Goal: Task Accomplishment & Management: Complete application form

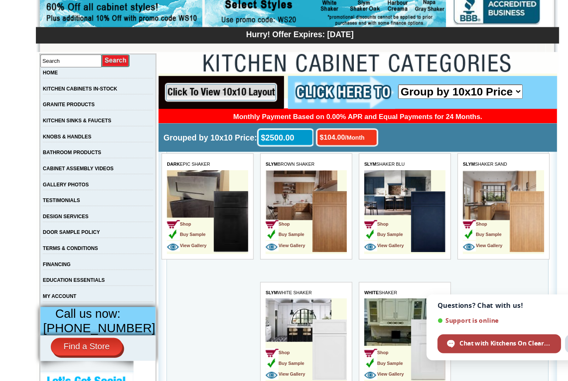
scroll to position [75, 0]
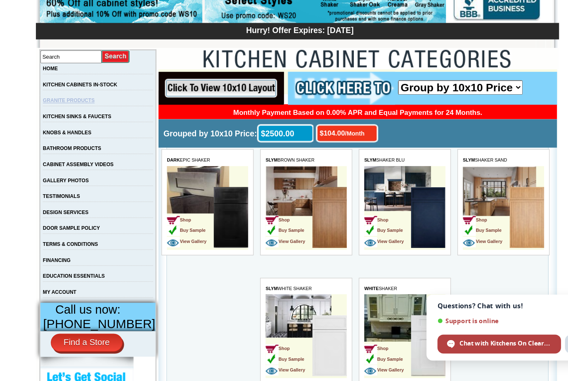
click at [73, 123] on link "GRANITE PRODUCTS" at bounding box center [94, 125] width 43 height 5
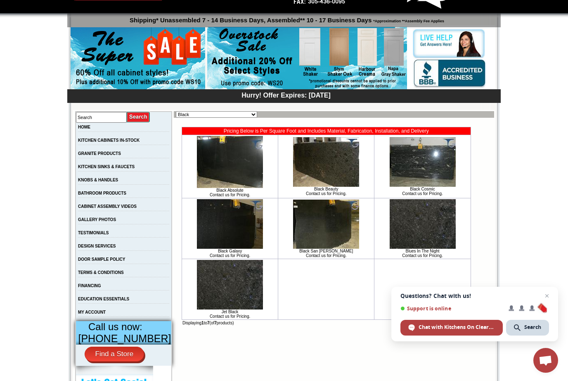
scroll to position [47, 0]
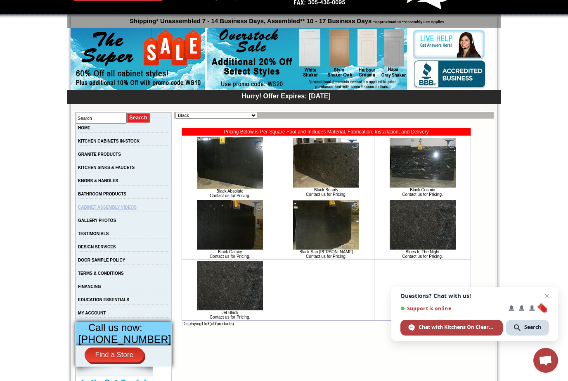
click at [105, 209] on link "CABINET ASSEMBLY VIDEOS" at bounding box center [107, 207] width 59 height 5
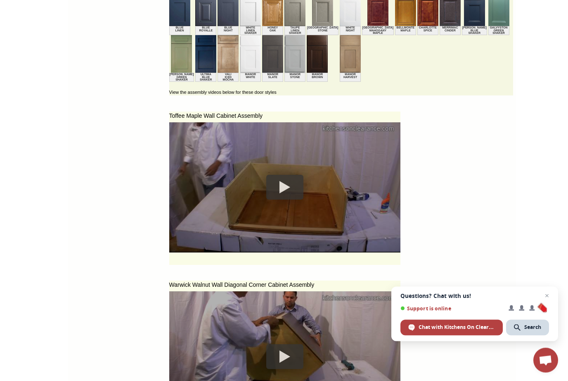
click at [270, 191] on div at bounding box center [284, 187] width 37 height 25
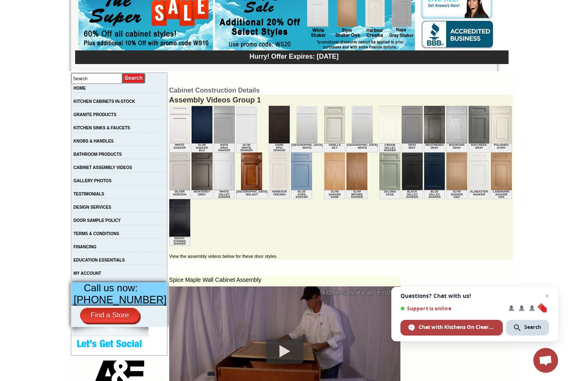
scroll to position [83, 0]
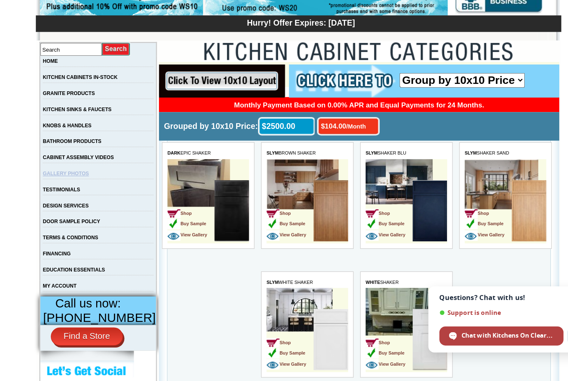
click at [73, 191] on link "GALLERY PHOTOS" at bounding box center [92, 193] width 38 height 5
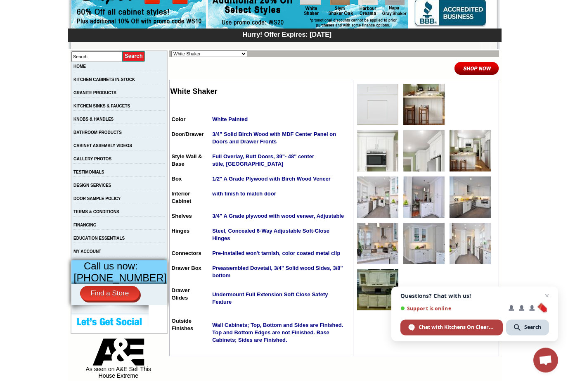
scroll to position [109, 0]
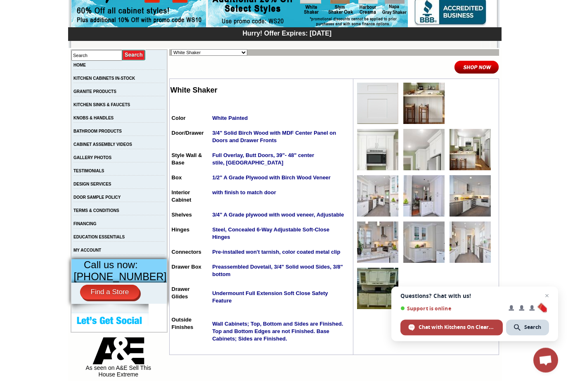
click at [463, 159] on img at bounding box center [469, 149] width 41 height 41
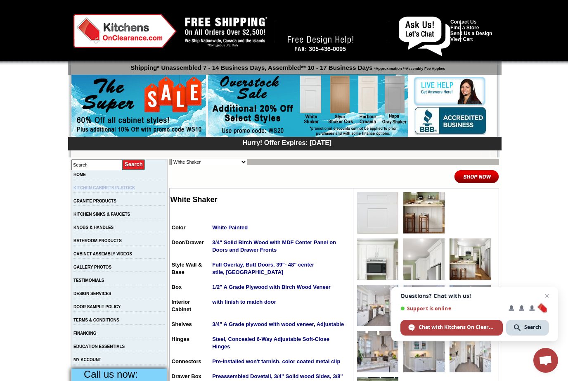
click at [94, 189] on link "KITCHEN CABINETS IN-STOCK" at bounding box center [103, 187] width 61 height 5
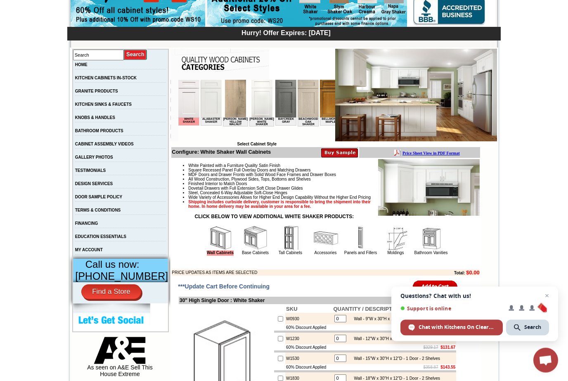
scroll to position [135, 0]
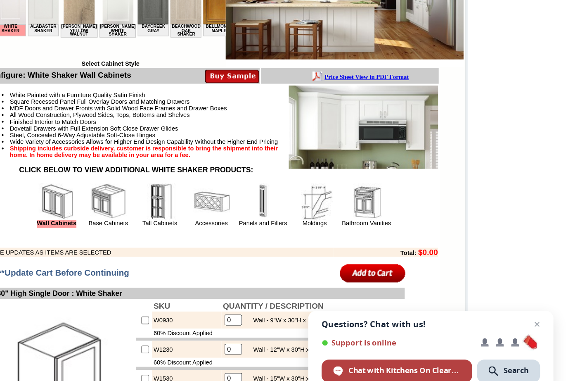
click at [278, 200] on img at bounding box center [290, 212] width 25 height 25
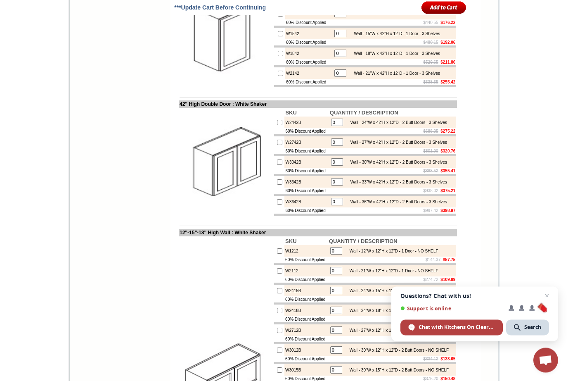
scroll to position [910, 0]
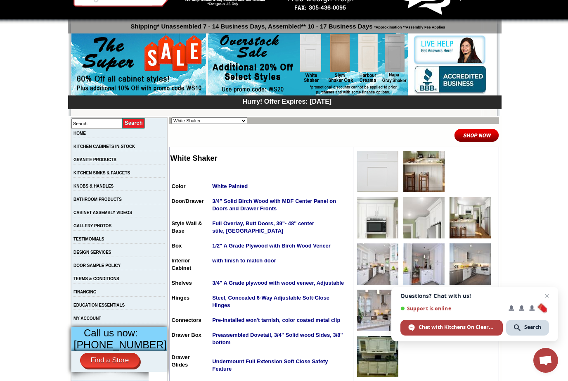
scroll to position [39, 0]
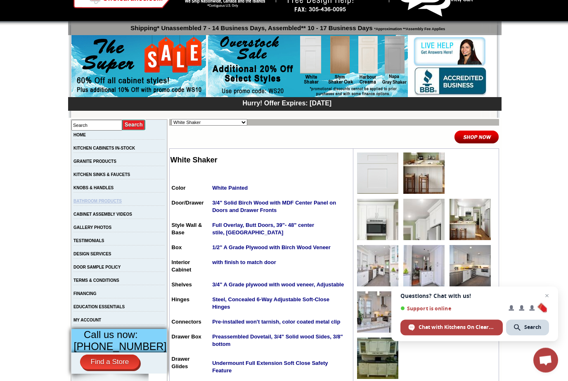
click at [92, 203] on link "BATHROOM PRODUCTS" at bounding box center [97, 201] width 48 height 5
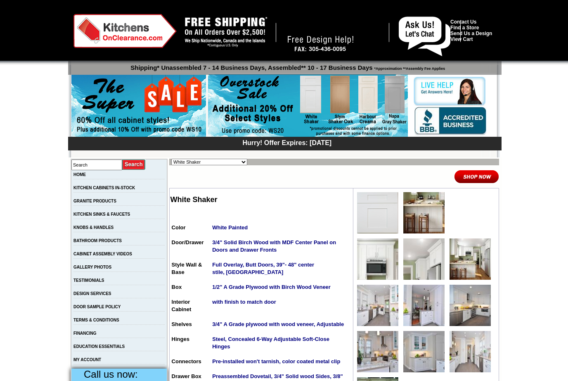
scroll to position [40, 0]
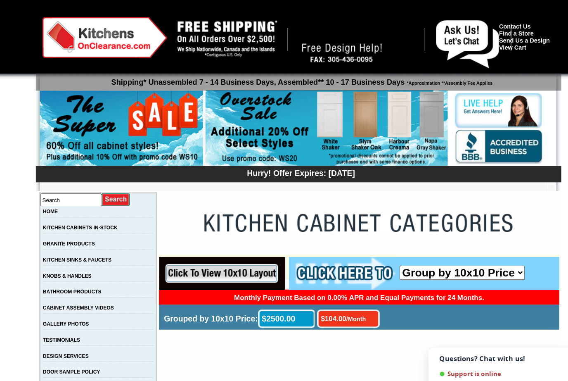
scroll to position [57, 0]
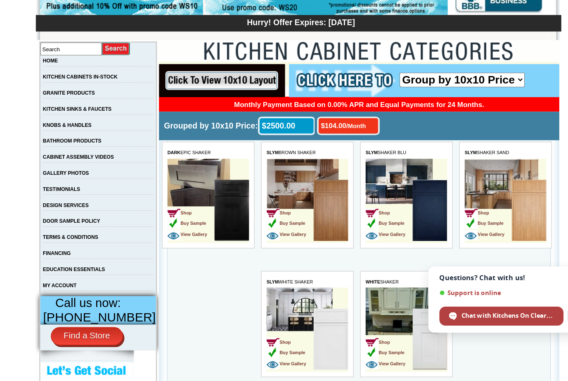
click at [182, 77] on input "image" at bounding box center [210, 77] width 104 height 27
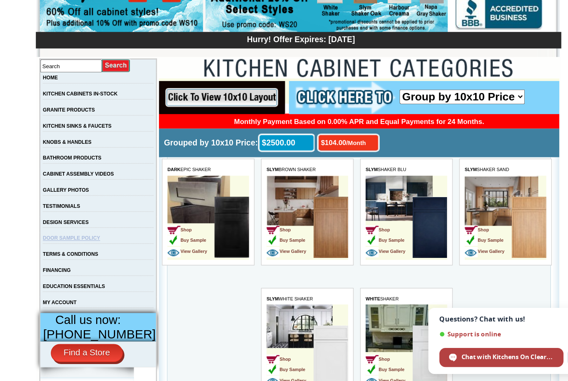
click at [73, 227] on link "DOOR SAMPLE POLICY" at bounding box center [96, 229] width 47 height 5
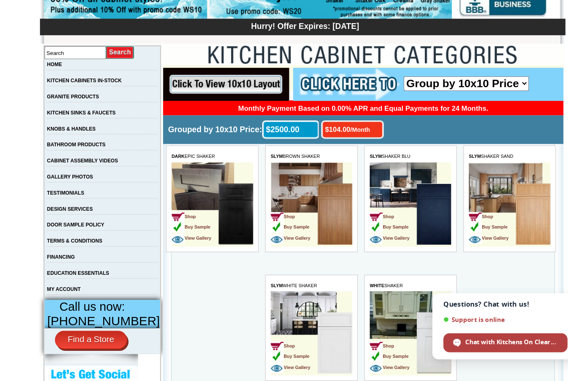
scroll to position [89, 0]
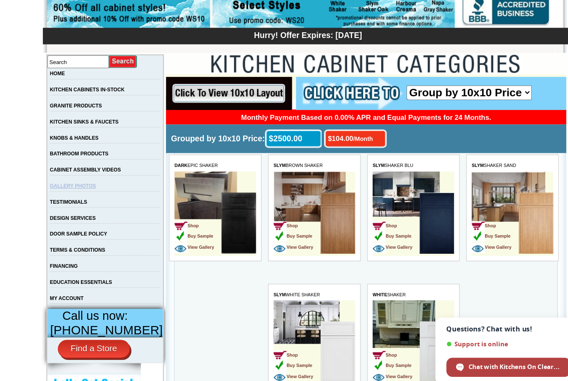
click at [73, 175] on link "GALLERY PHOTOS" at bounding box center [92, 177] width 38 height 5
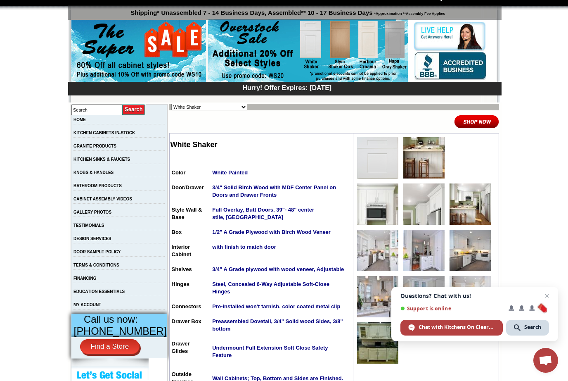
scroll to position [49, 0]
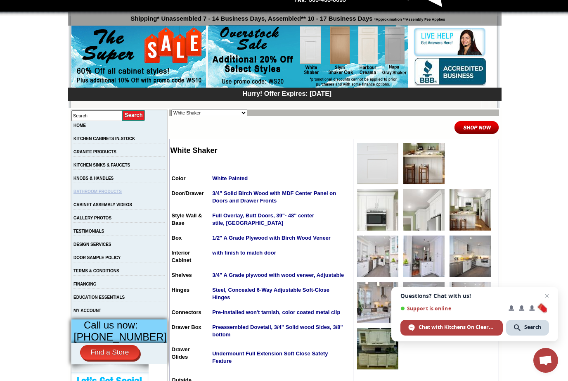
click at [88, 194] on link "BATHROOM PRODUCTS" at bounding box center [97, 191] width 48 height 5
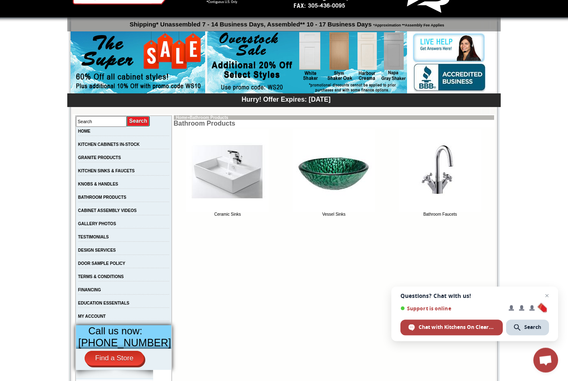
scroll to position [44, 0]
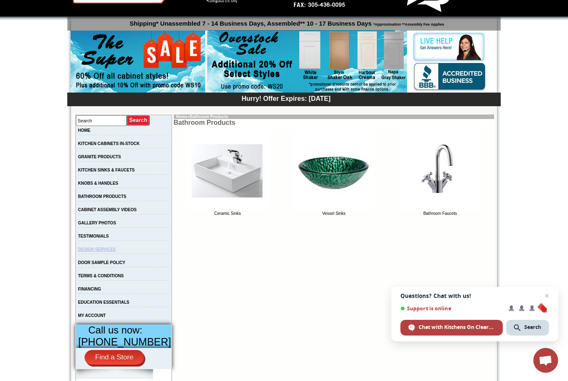
click at [97, 251] on link "DESIGN SERVICES" at bounding box center [97, 249] width 38 height 5
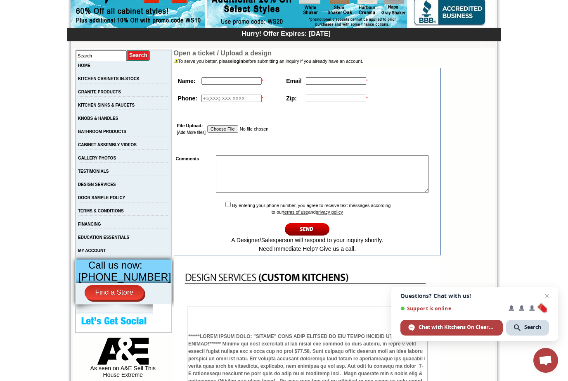
scroll to position [108, 0]
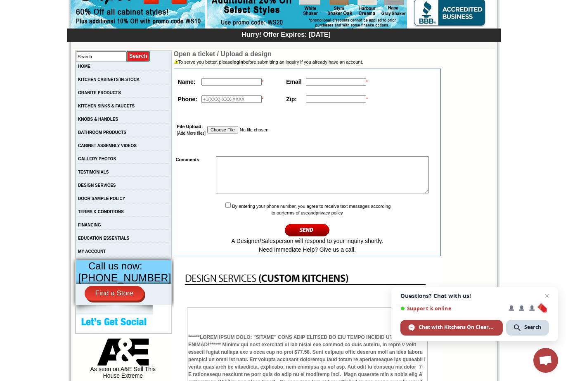
click at [222, 85] on input "text" at bounding box center [231, 81] width 60 height 7
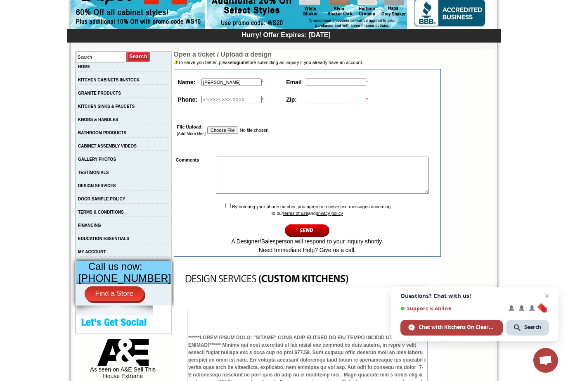
type input "[PERSON_NAME]"
type input "[EMAIL_ADDRESS][DOMAIN_NAME]"
type input "3057257016"
type input "33021"
type textarea "RENOVATING THE KITCHEN"
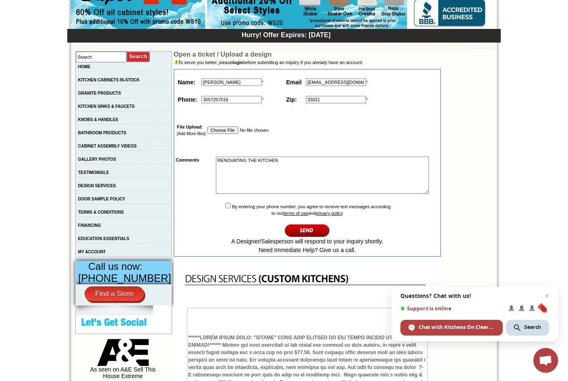
click at [225, 208] on input "checkbox" at bounding box center [227, 205] width 5 height 5
checkbox input "true"
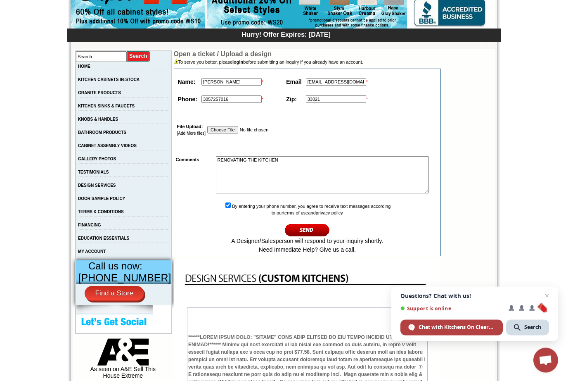
click at [299, 237] on input "image" at bounding box center [307, 230] width 45 height 14
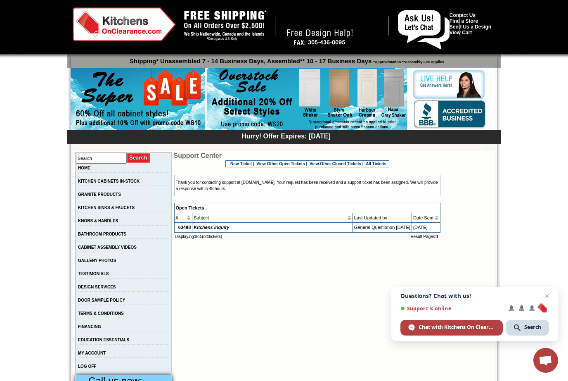
scroll to position [8, 0]
